Goal: Browse casually

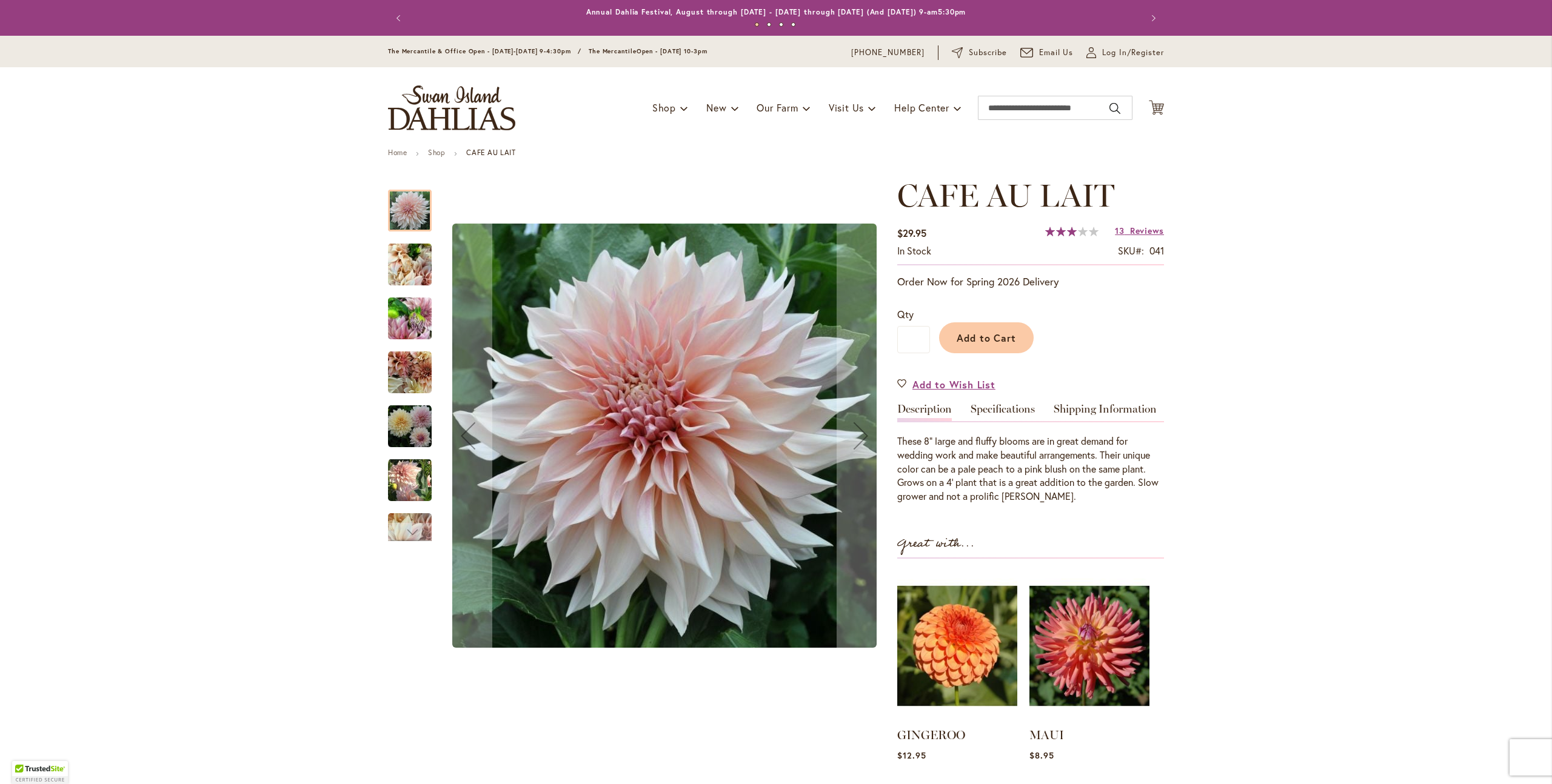
click at [397, 257] on img "Café Au Lait" at bounding box center [410, 265] width 44 height 58
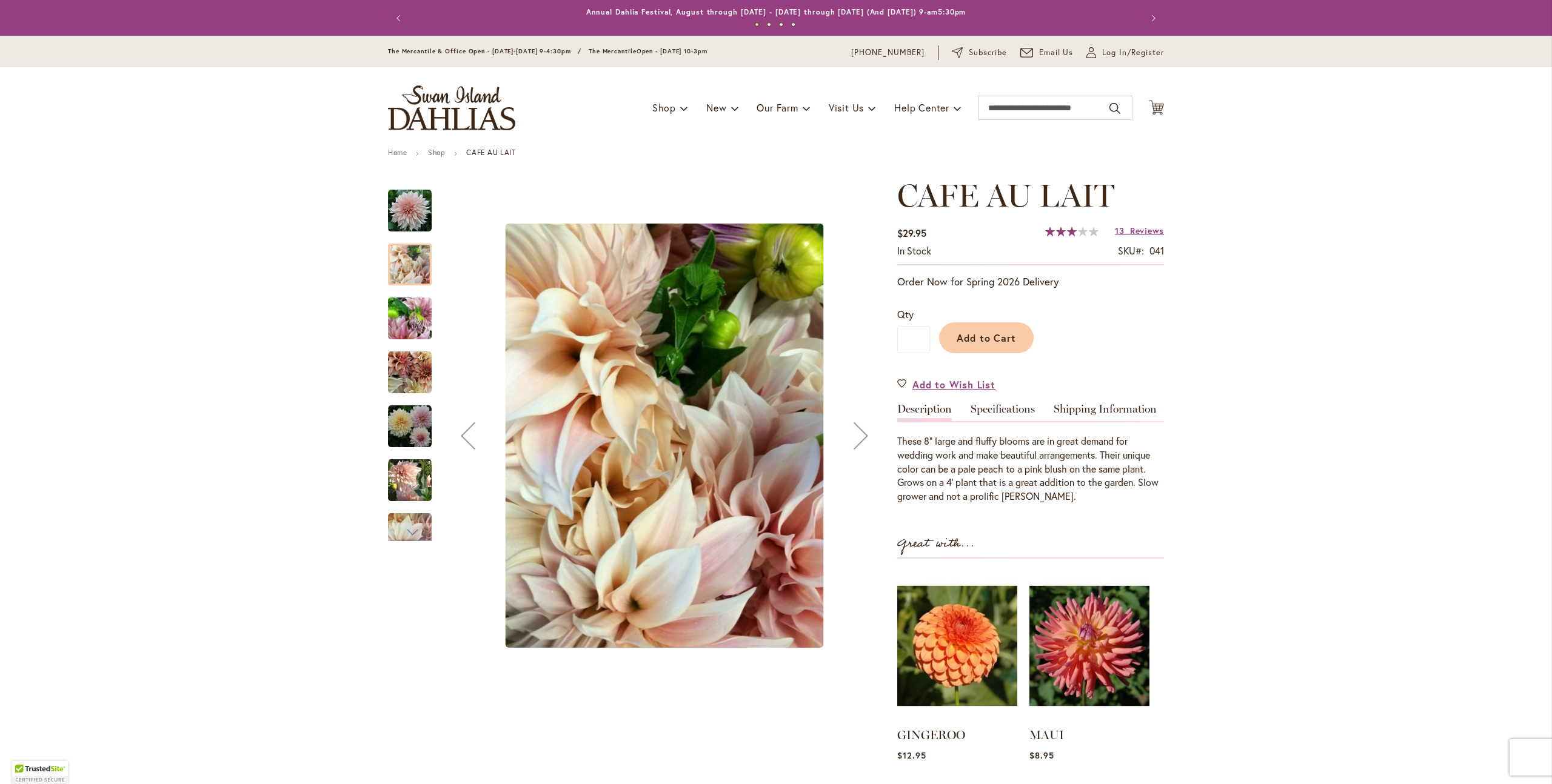
click at [420, 305] on img "Café Au Lait" at bounding box center [410, 319] width 44 height 58
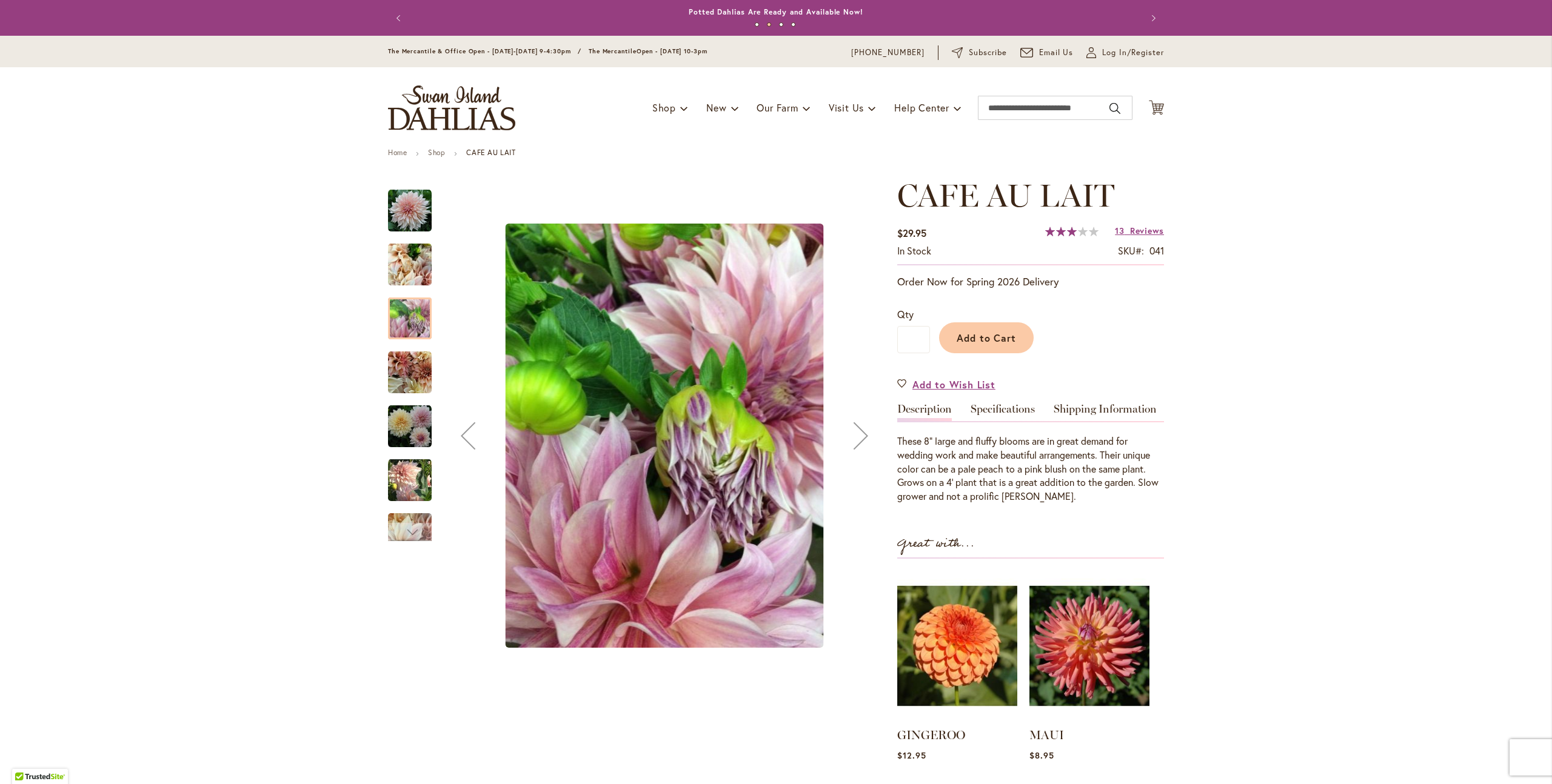
click at [409, 369] on img "Café Au Lait" at bounding box center [410, 372] width 44 height 44
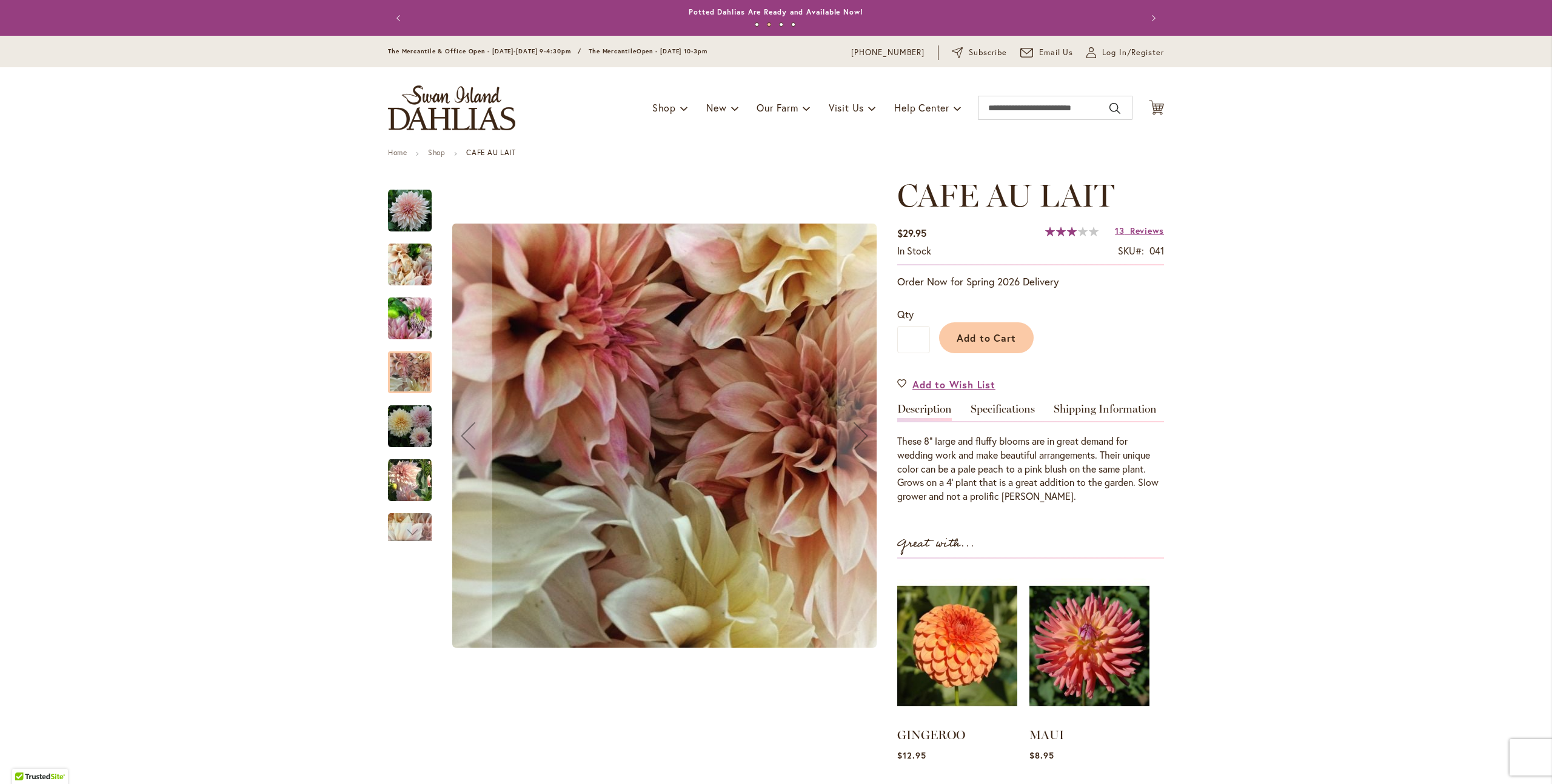
click at [410, 420] on img "Café Au Lait" at bounding box center [410, 427] width 44 height 44
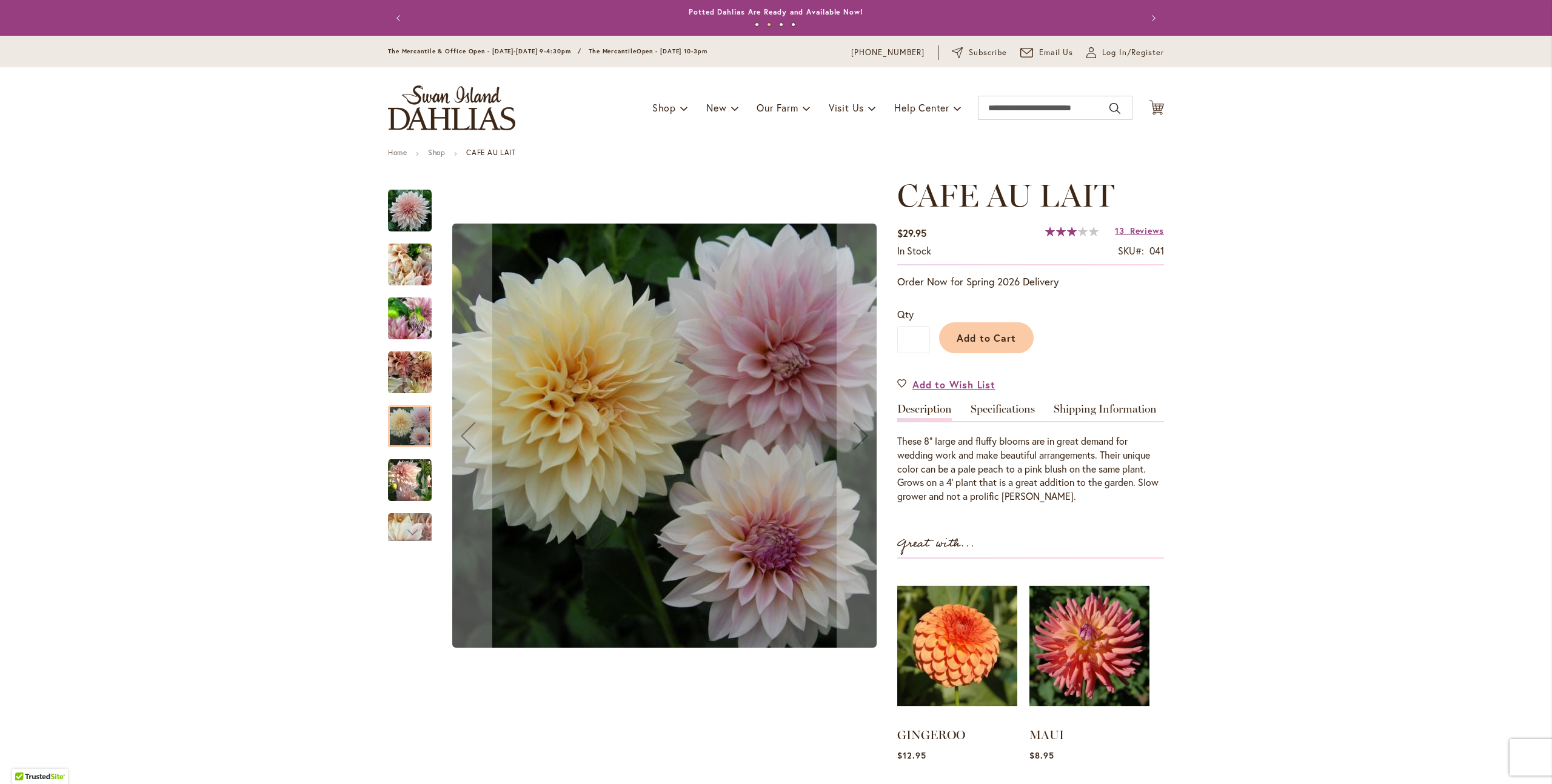
click at [415, 452] on div "Café Au Lait" at bounding box center [415, 474] width 56 height 54
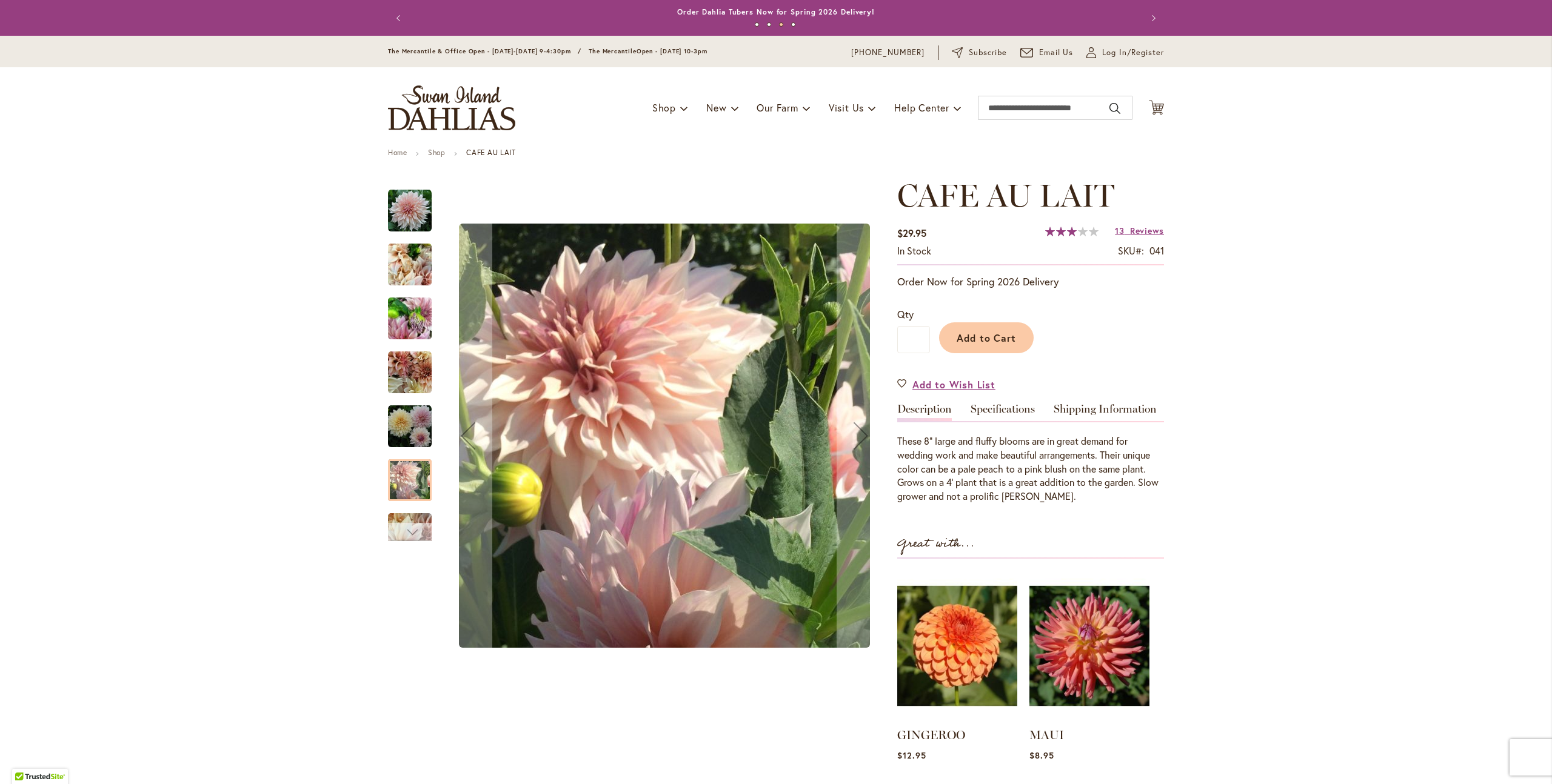
click at [407, 526] on div "Next" at bounding box center [410, 531] width 18 height 18
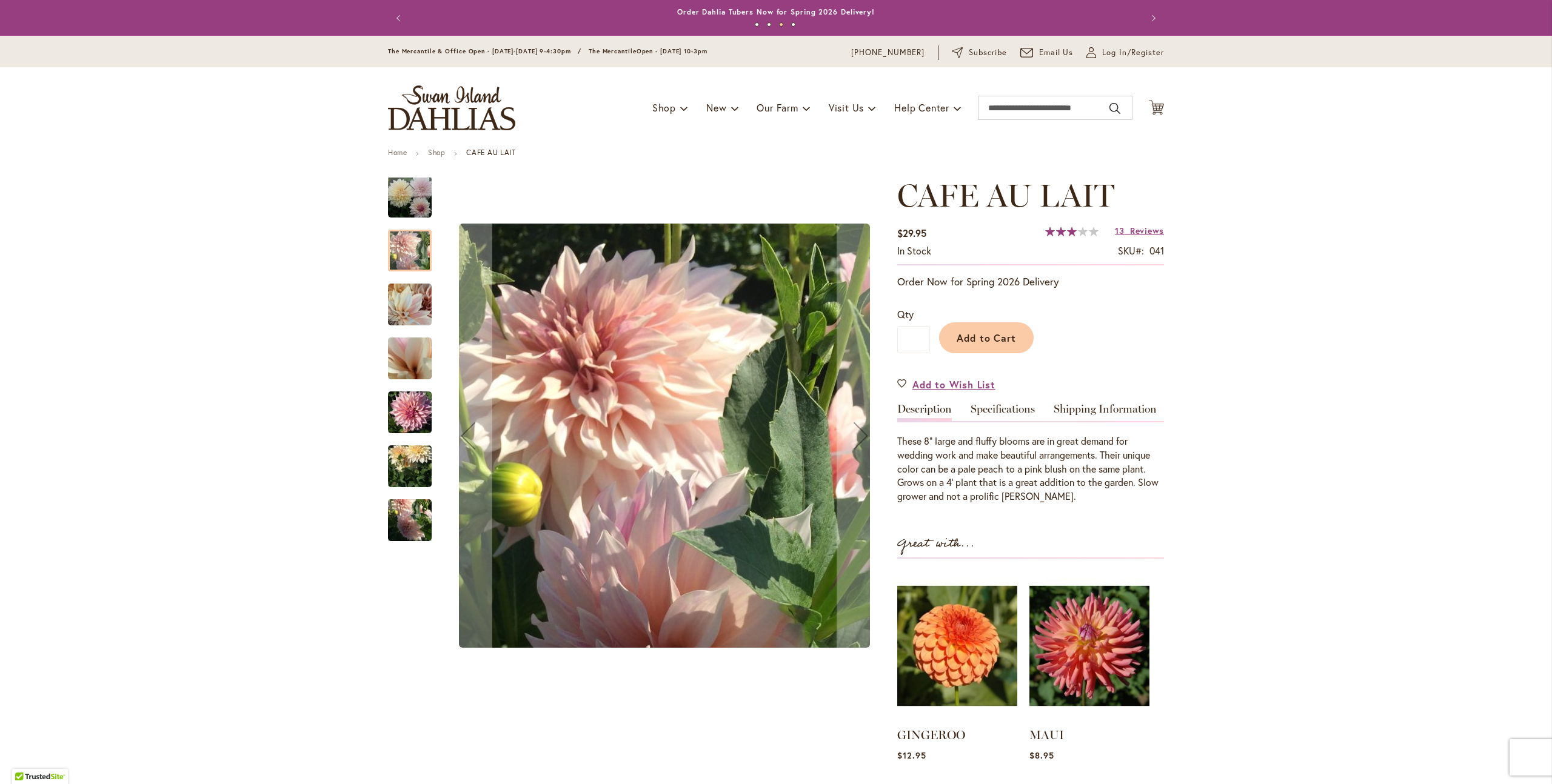
click at [409, 354] on img "Café Au Lait" at bounding box center [410, 359] width 87 height 65
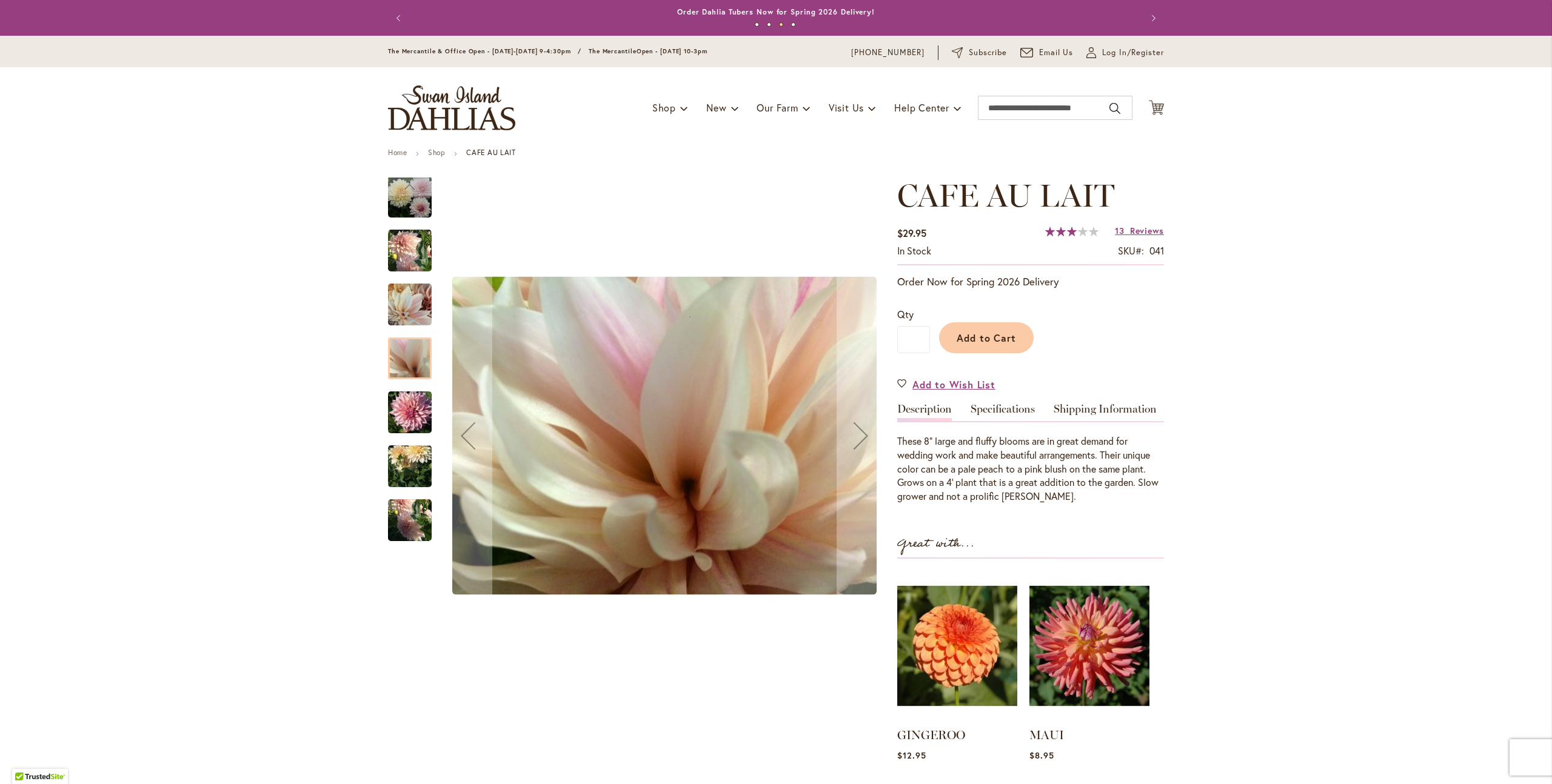
click at [405, 412] on img "Café Au Lait" at bounding box center [410, 412] width 44 height 58
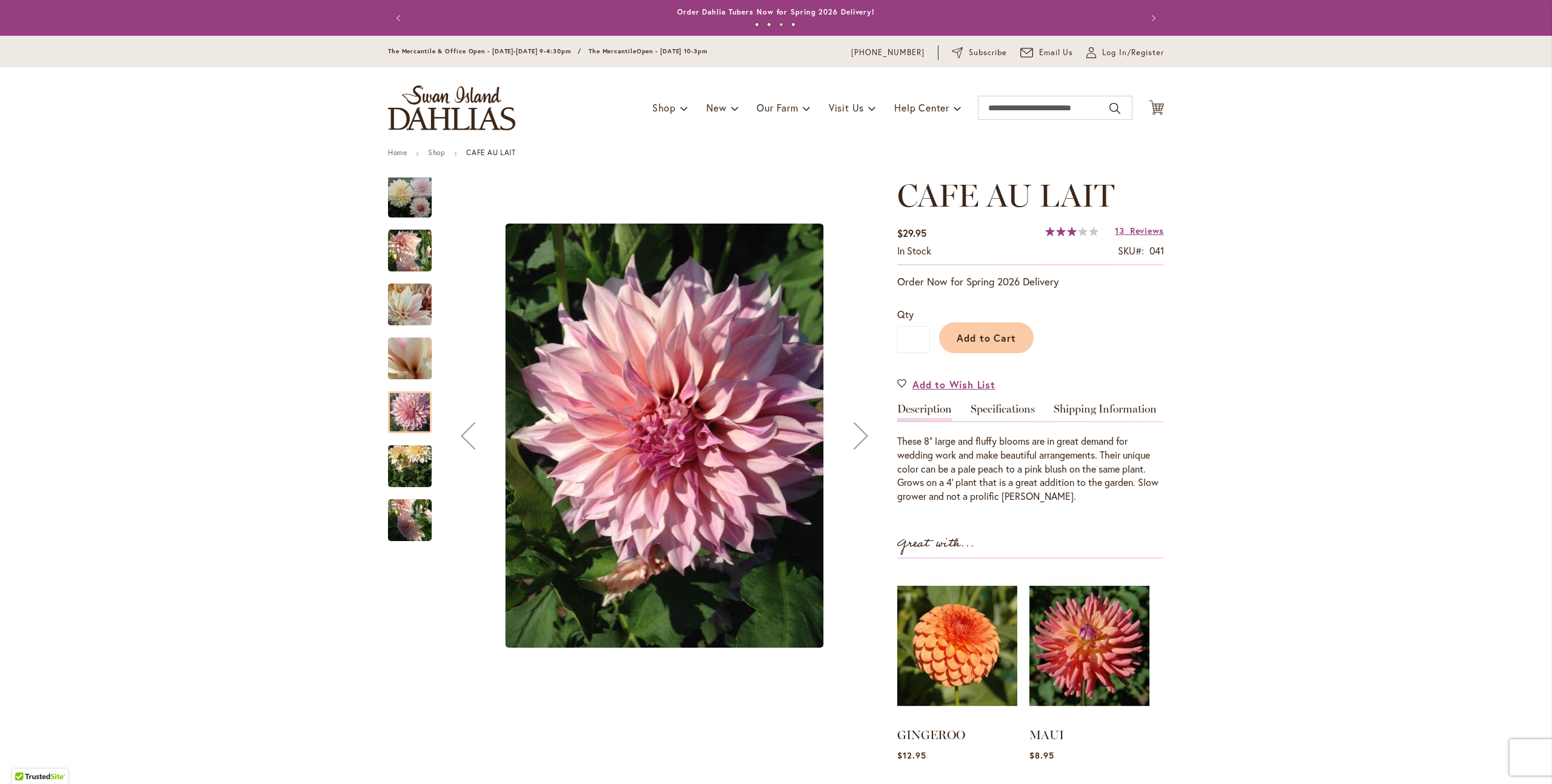
click at [409, 460] on img "Café Au Lait" at bounding box center [410, 467] width 44 height 58
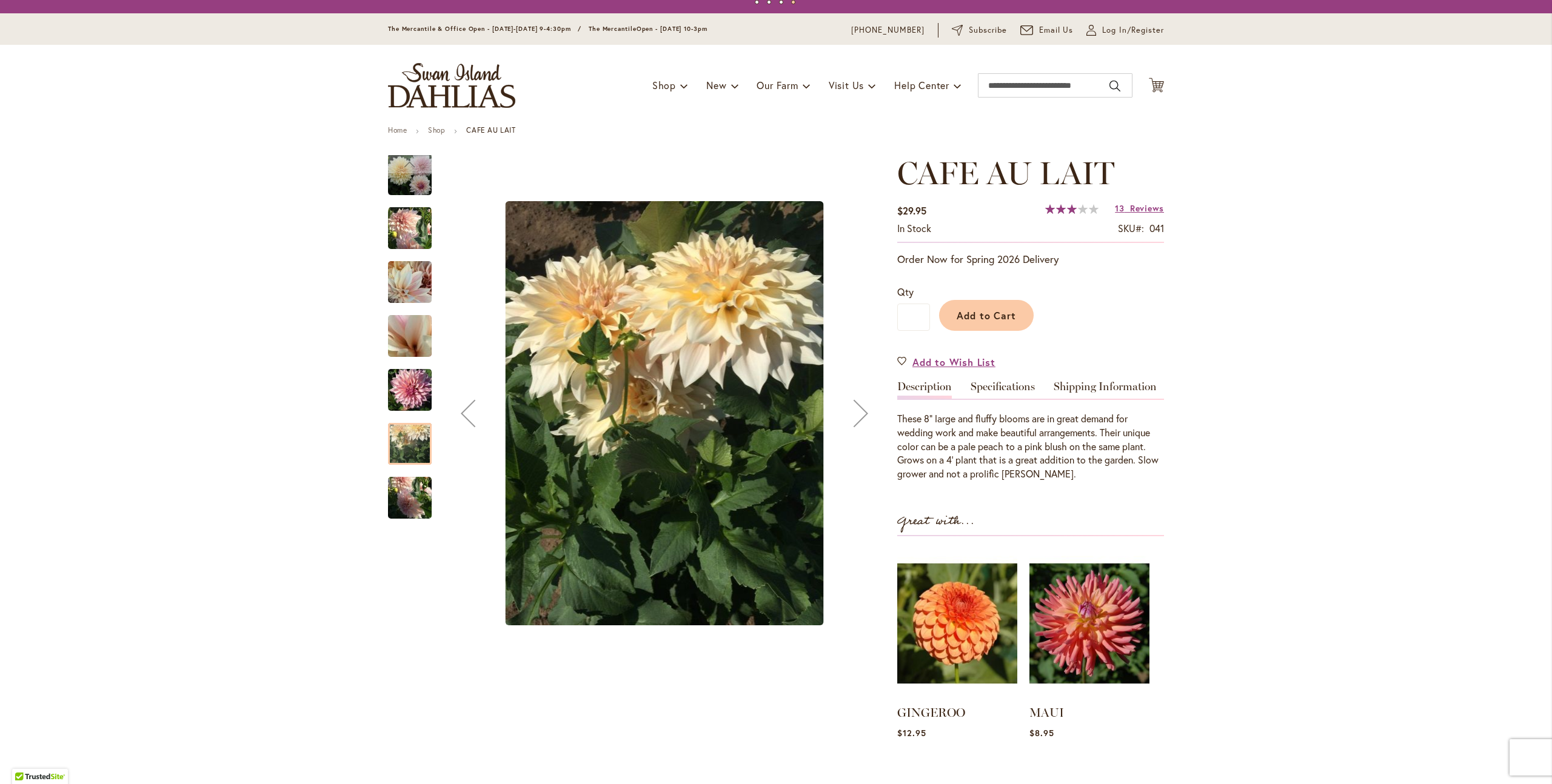
scroll to position [49, 0]
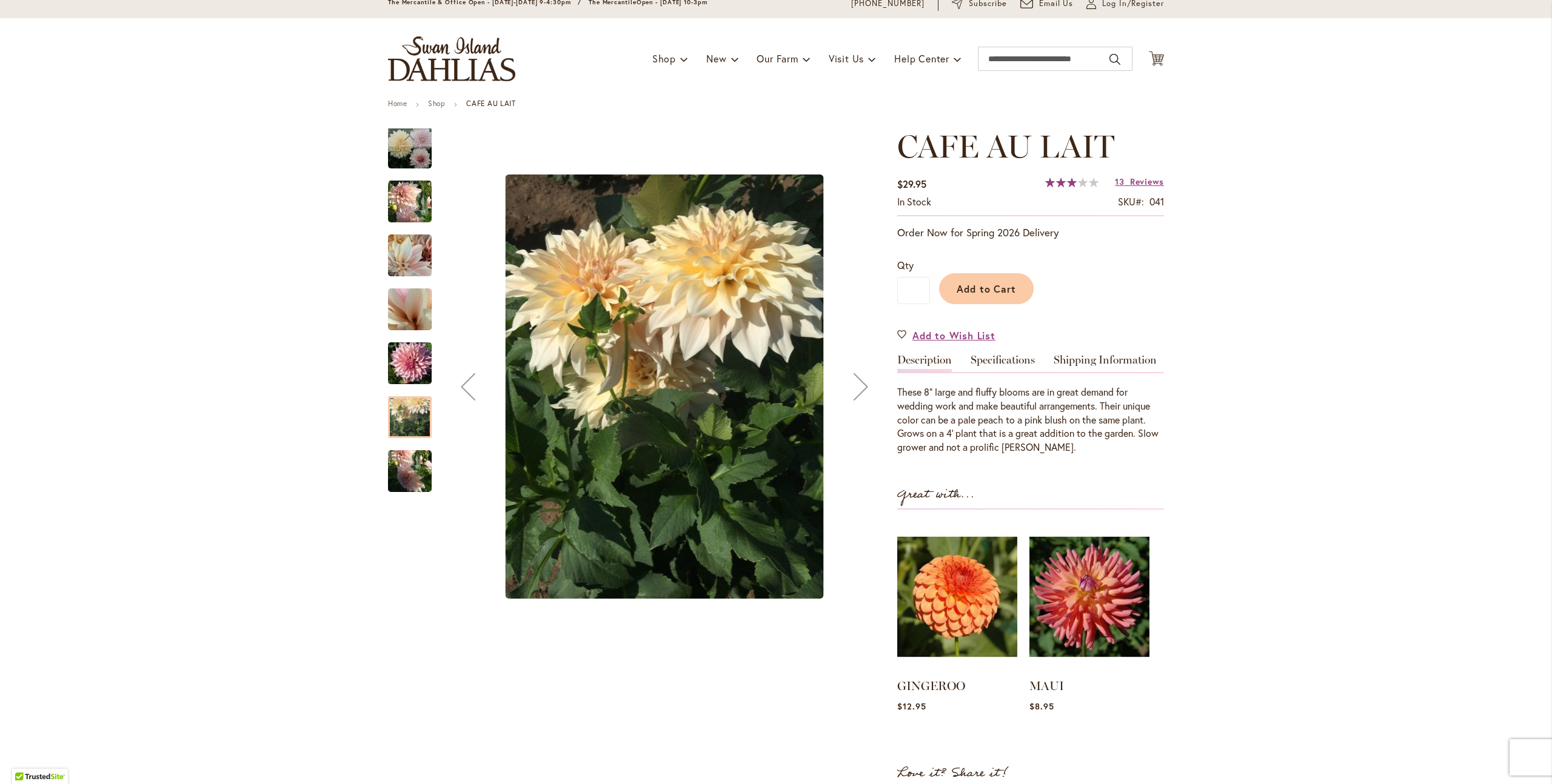
click at [402, 459] on img "Café Au Lait" at bounding box center [410, 471] width 44 height 58
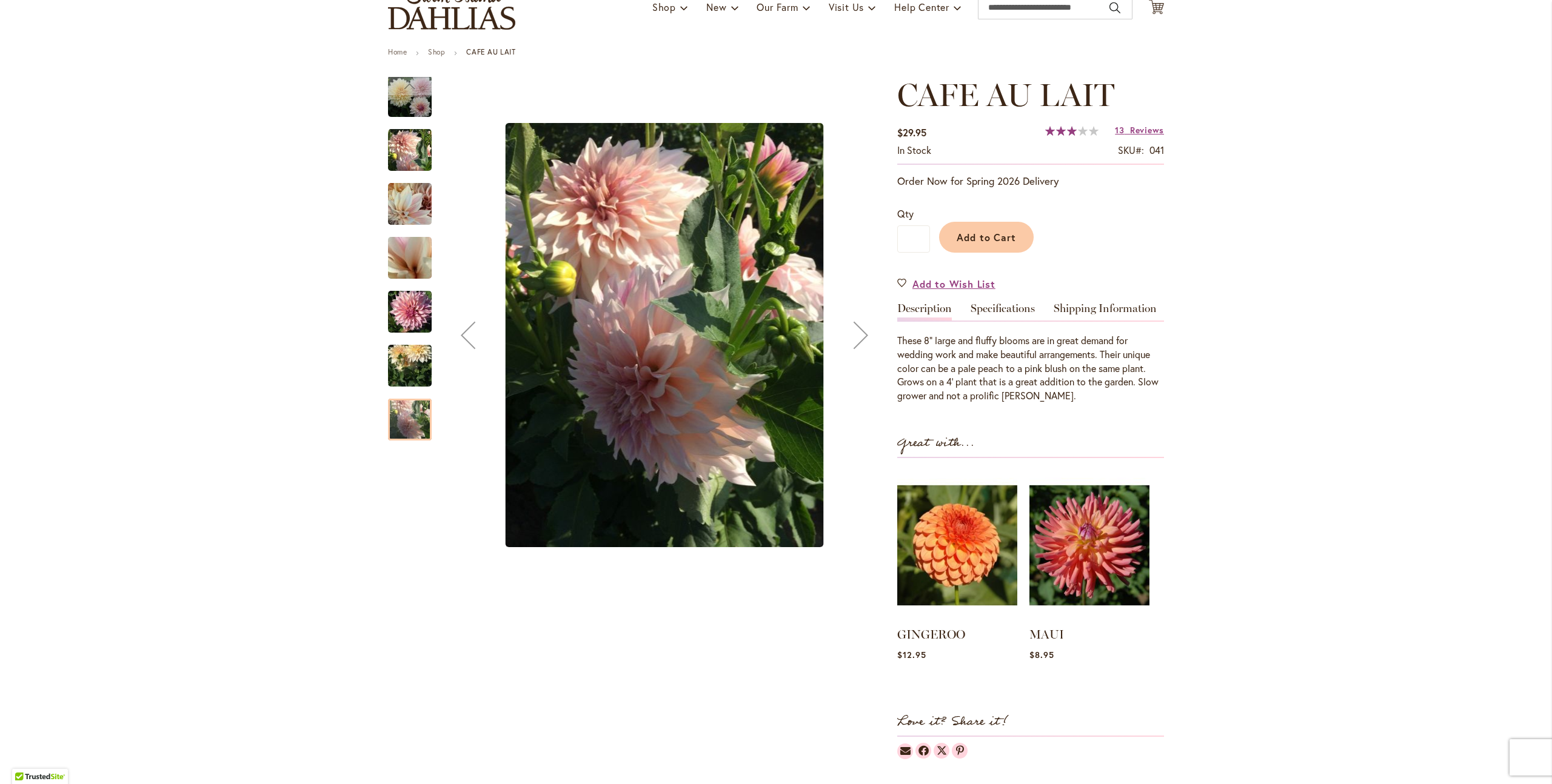
scroll to position [0, 0]
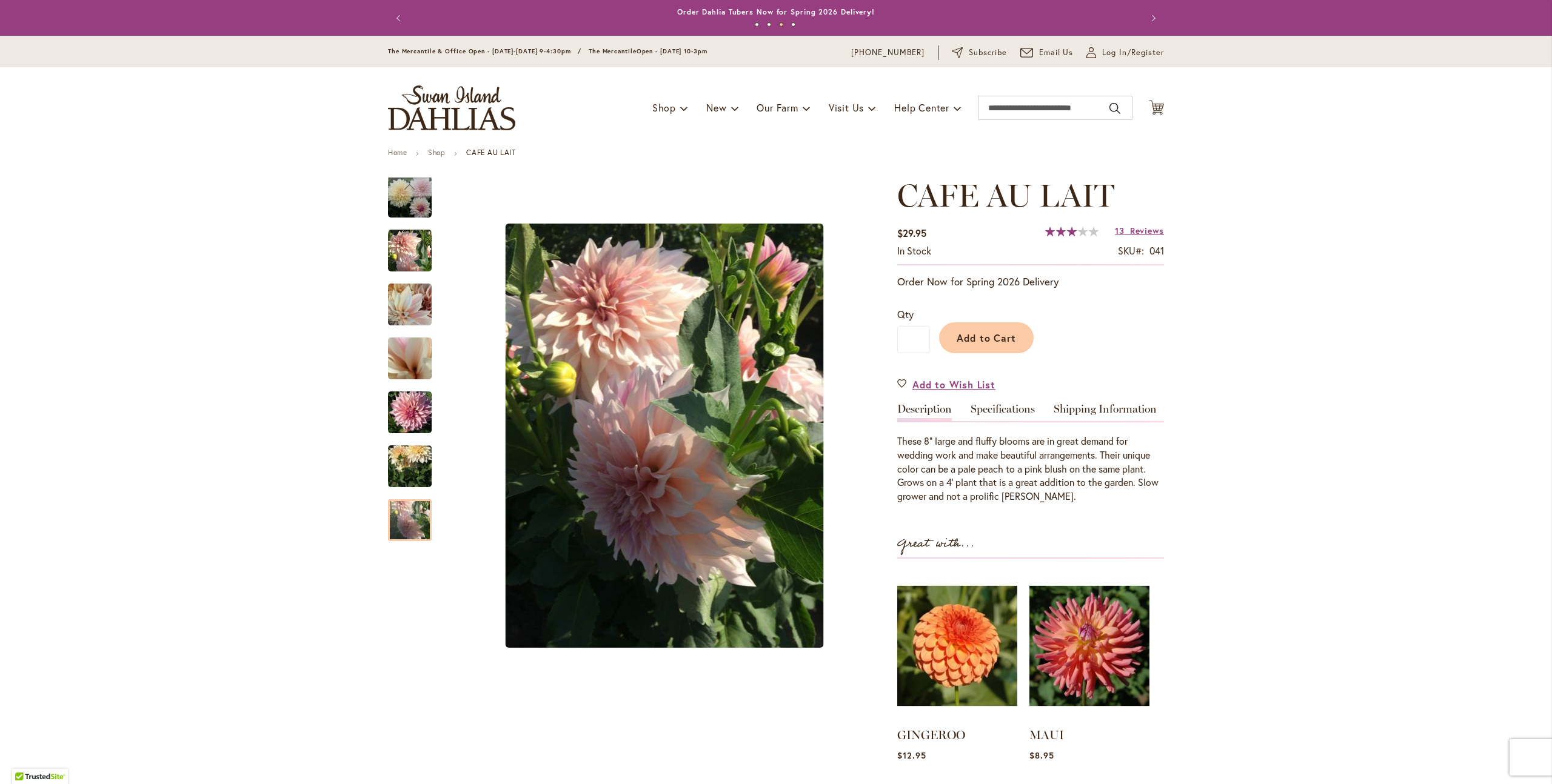
click at [447, 118] on img "store logo" at bounding box center [451, 108] width 127 height 45
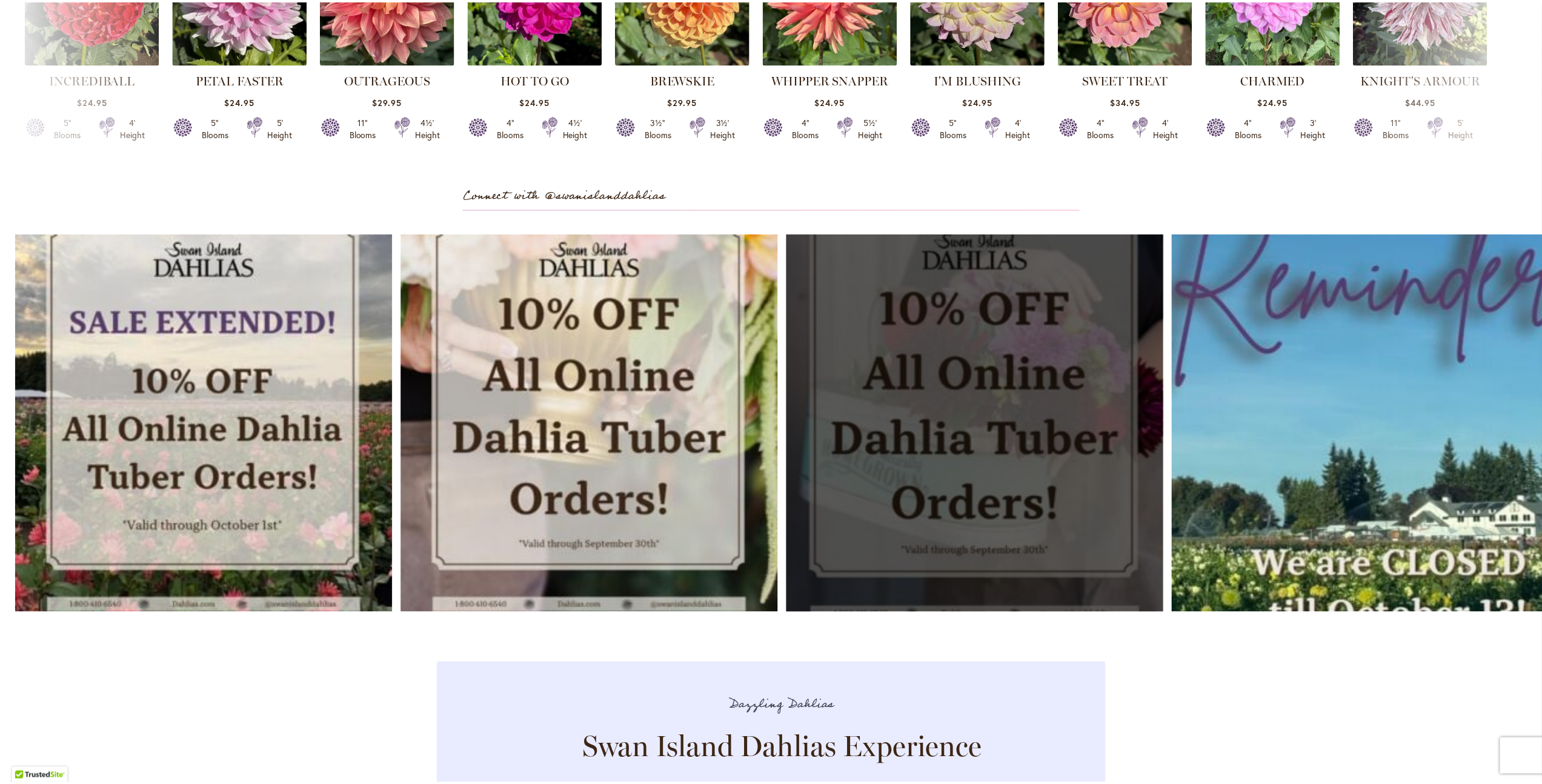
scroll to position [3442, 0]
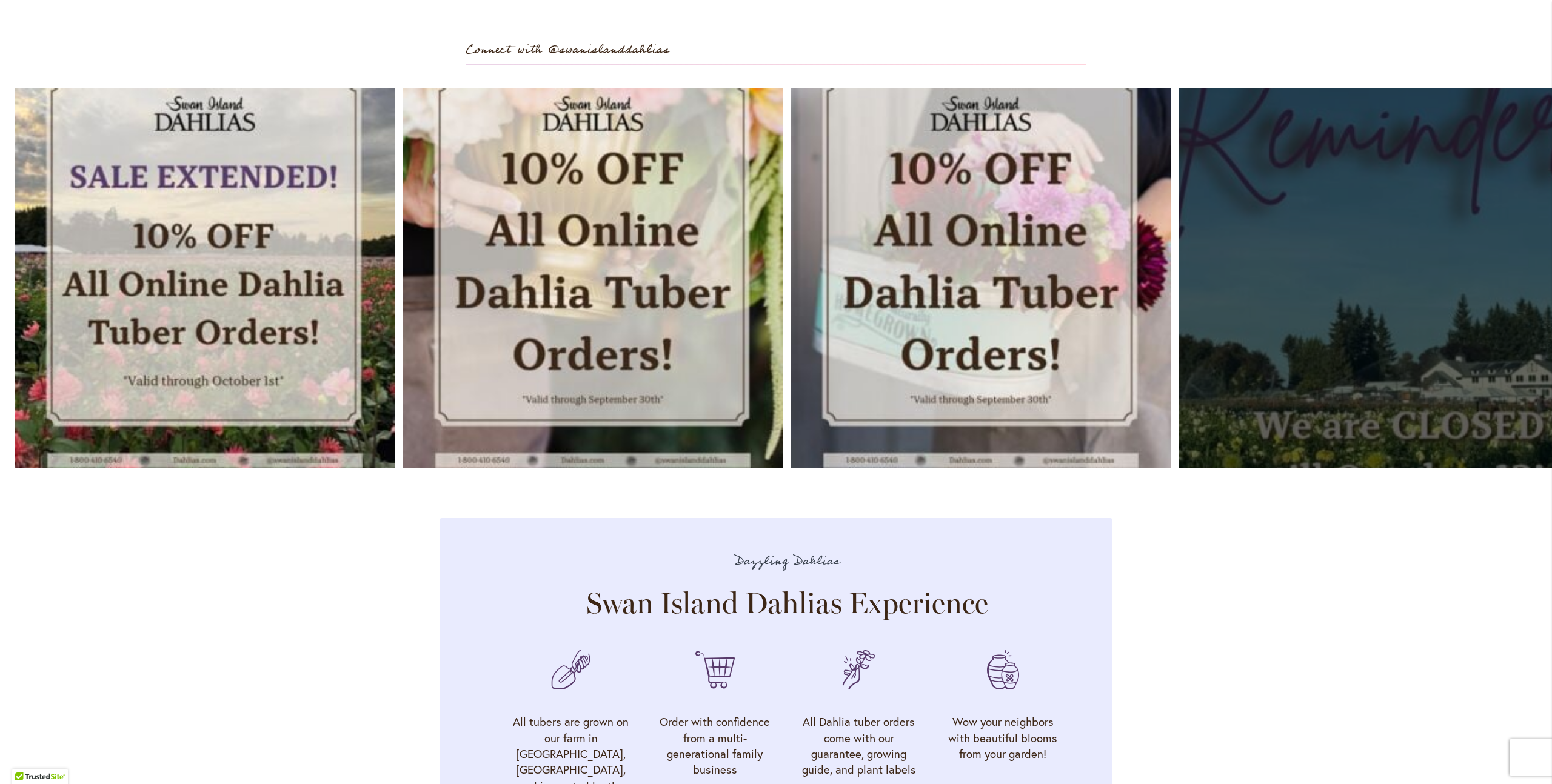
click at [1343, 258] on link "Open" at bounding box center [1368, 278] width 380 height 380
